Goal: Task Accomplishment & Management: Manage account settings

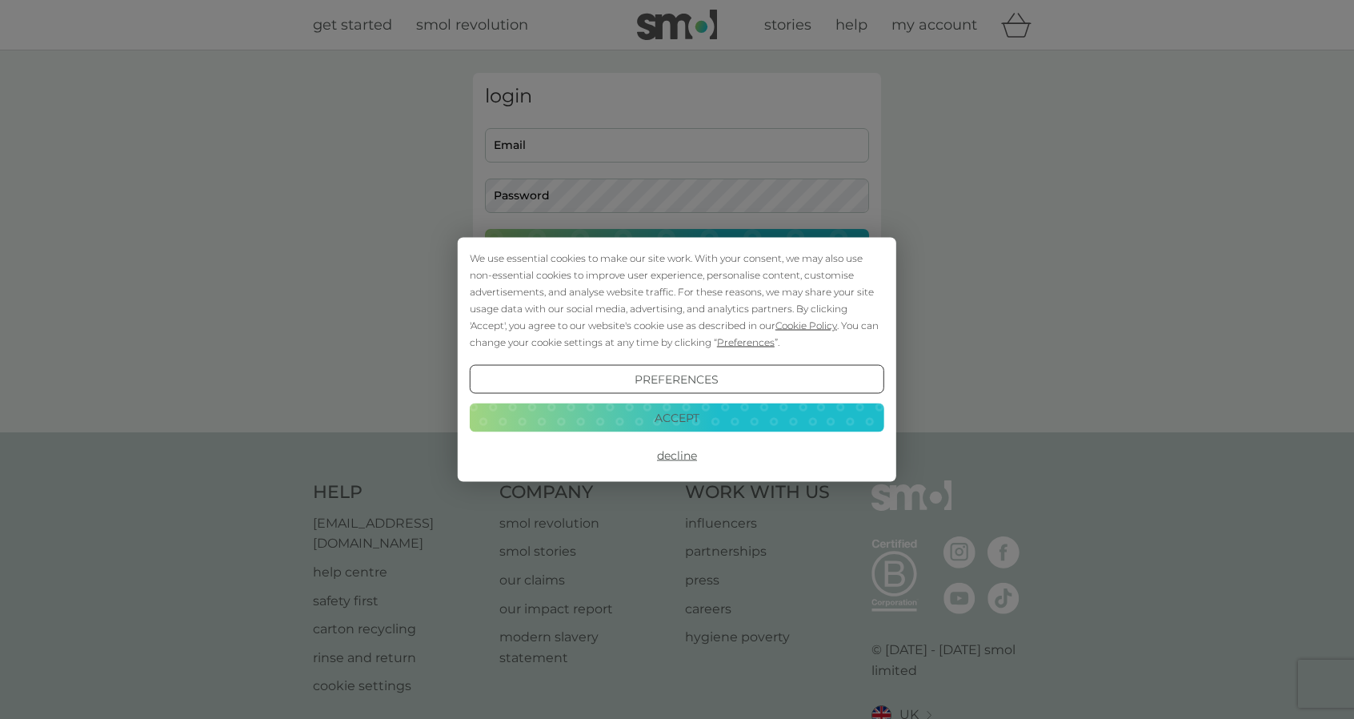
type input "[EMAIL_ADDRESS][DOMAIN_NAME]"
click at [741, 422] on button "Accept" at bounding box center [677, 417] width 415 height 29
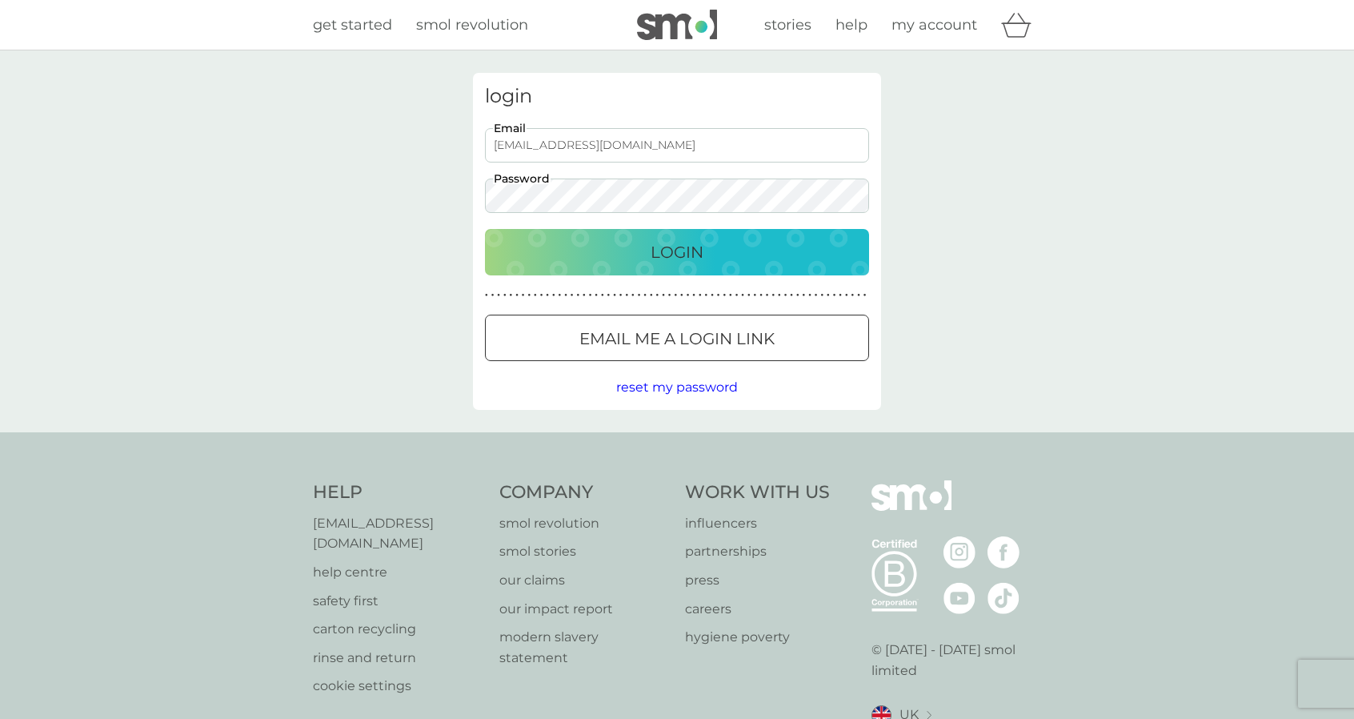
click at [719, 251] on div "Login" at bounding box center [677, 252] width 352 height 26
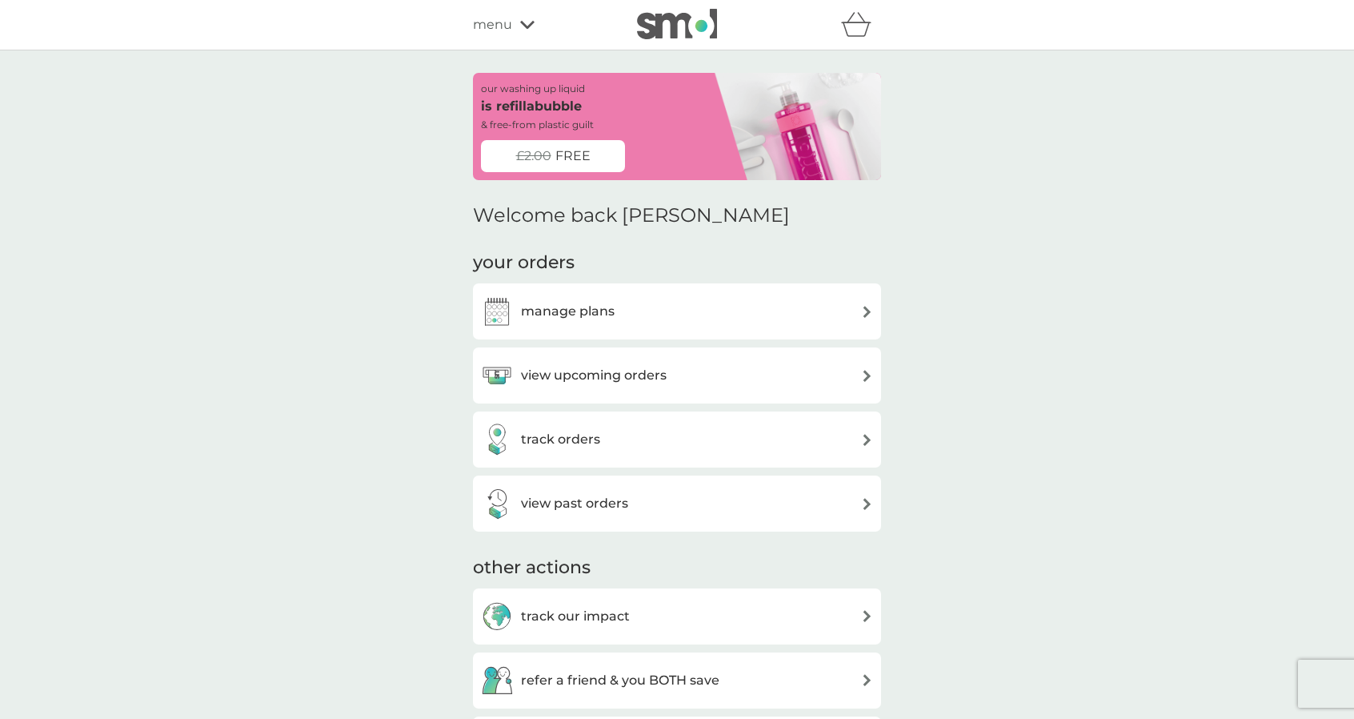
click at [606, 392] on div "view upcoming orders" at bounding box center [677, 375] width 408 height 56
click at [605, 381] on h3 "view upcoming orders" at bounding box center [594, 375] width 146 height 21
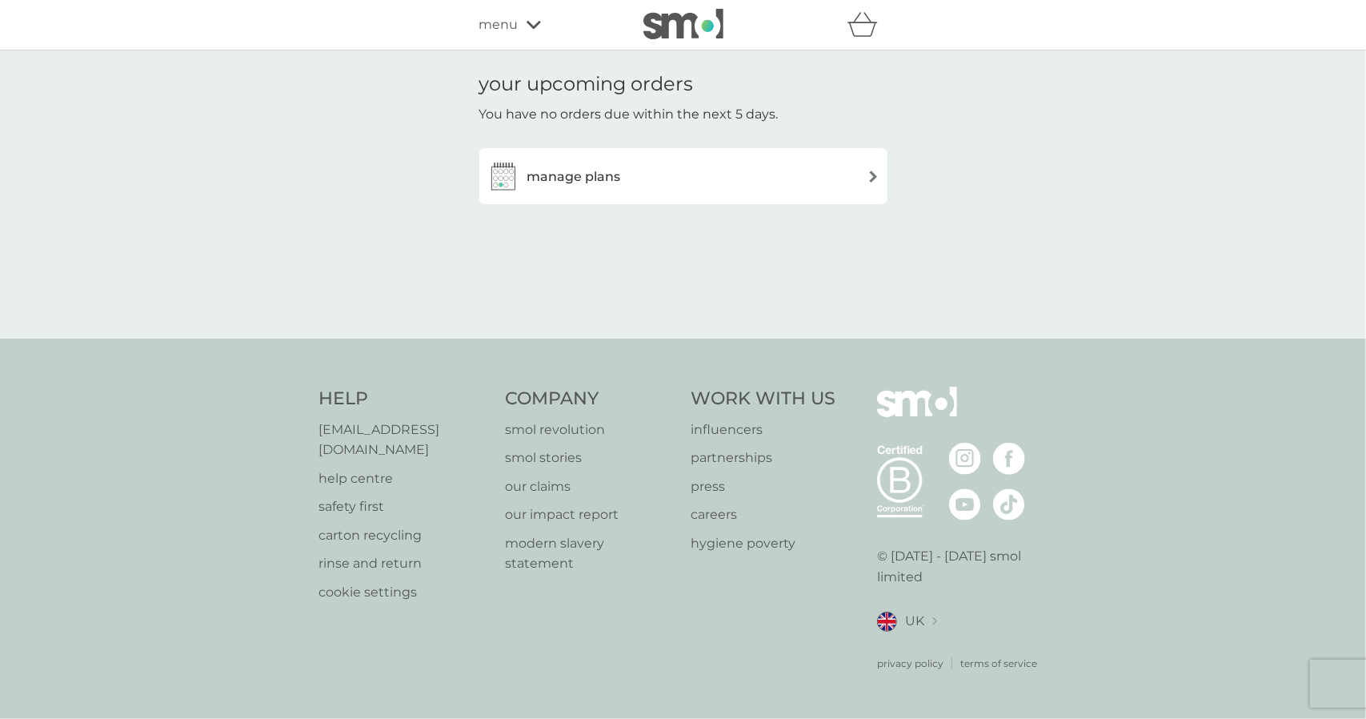
click at [591, 185] on h3 "manage plans" at bounding box center [574, 176] width 94 height 21
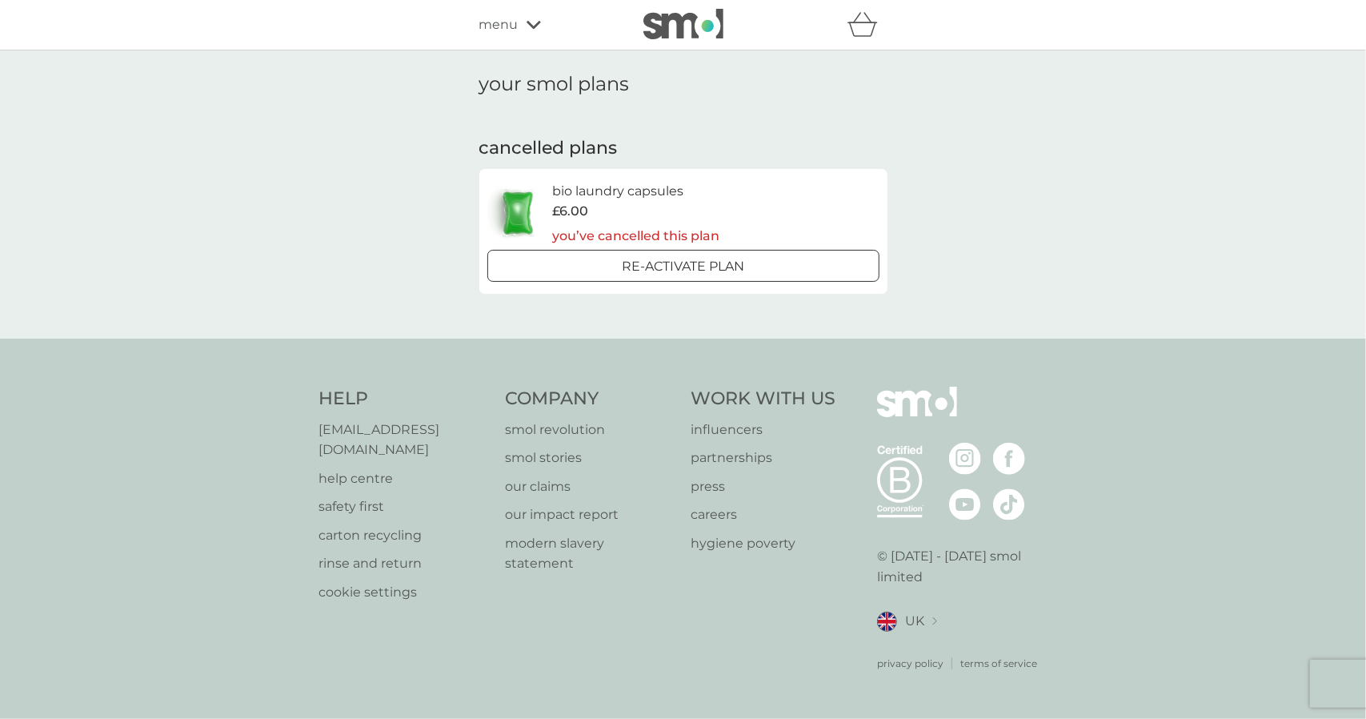
click at [519, 23] on div "menu" at bounding box center [547, 24] width 136 height 21
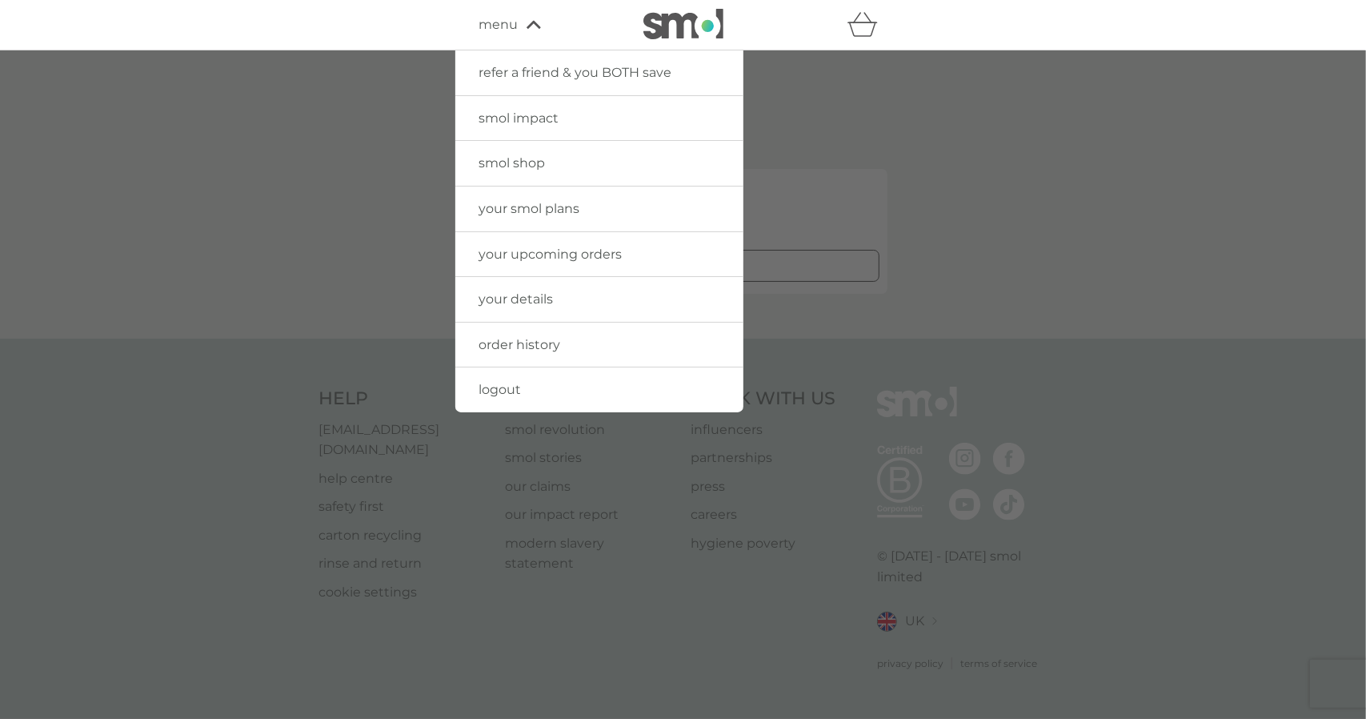
click at [676, 28] on img at bounding box center [683, 24] width 80 height 30
